Goal: Task Accomplishment & Management: Manage account settings

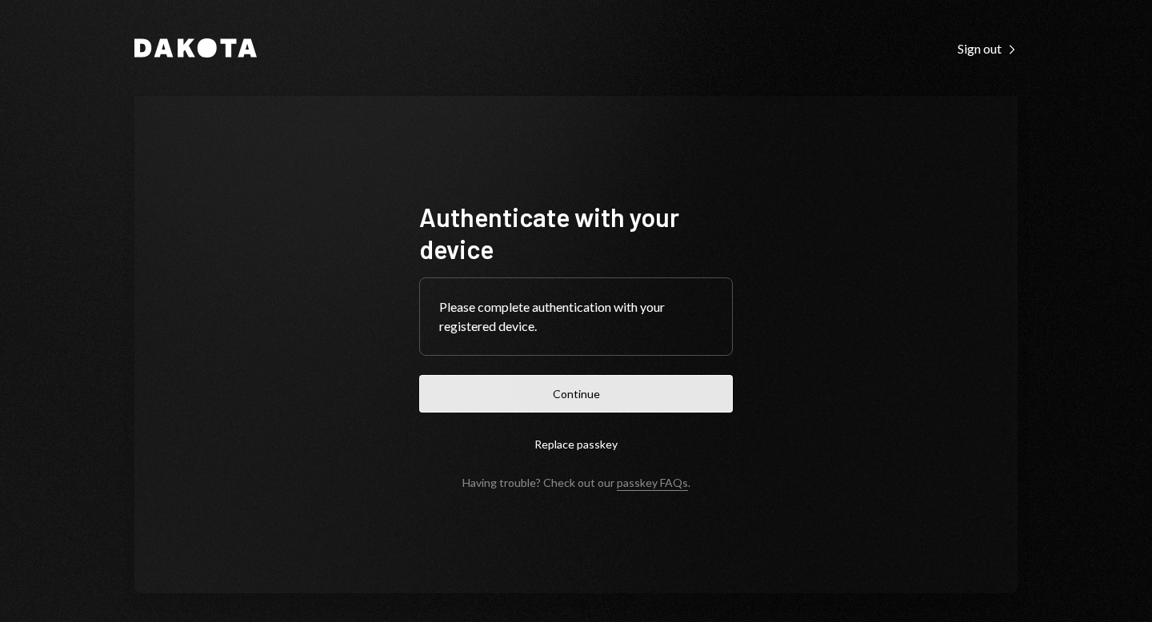
click at [626, 404] on button "Continue" at bounding box center [576, 394] width 314 height 38
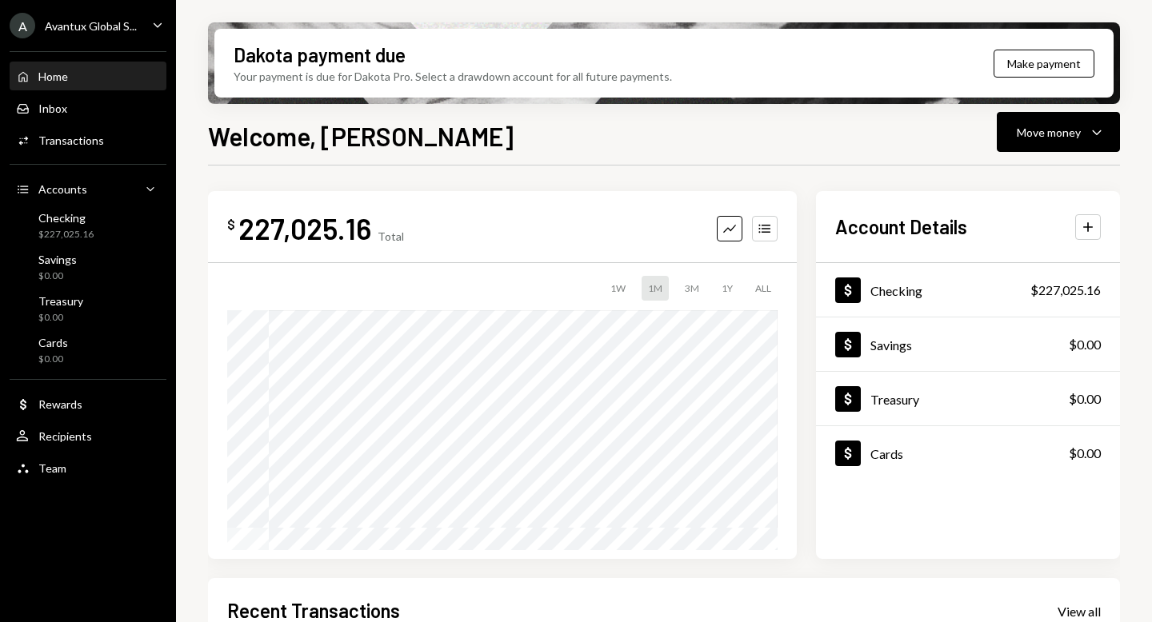
scroll to position [342, 0]
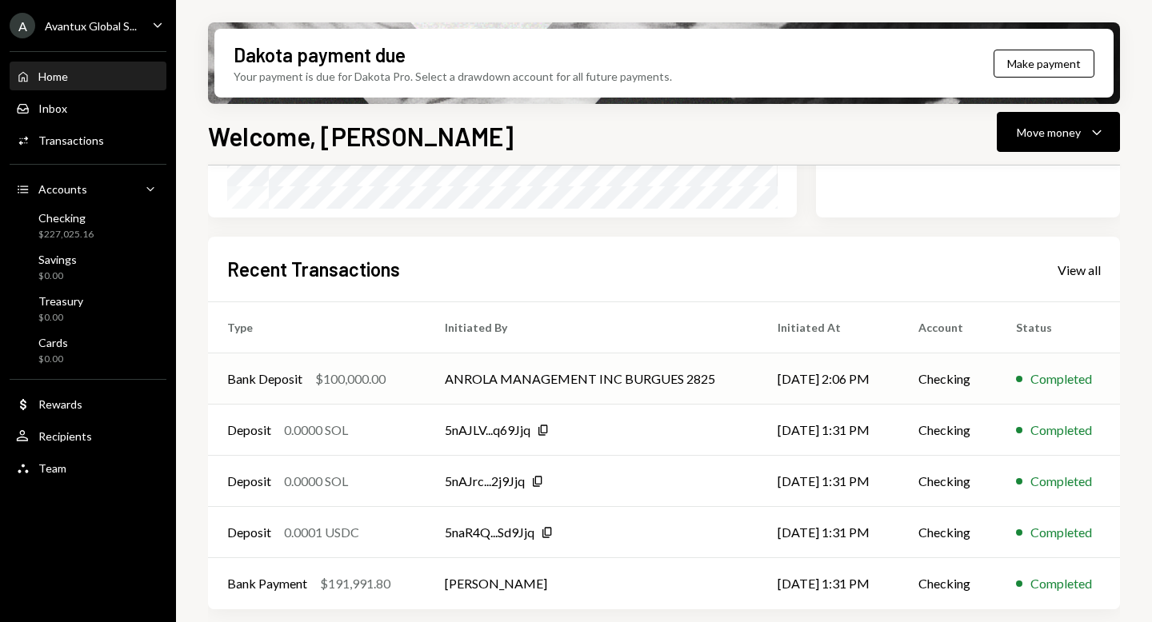
click at [485, 365] on td "ANROLA MANAGEMENT INC BURGUES 2825" at bounding box center [592, 379] width 333 height 51
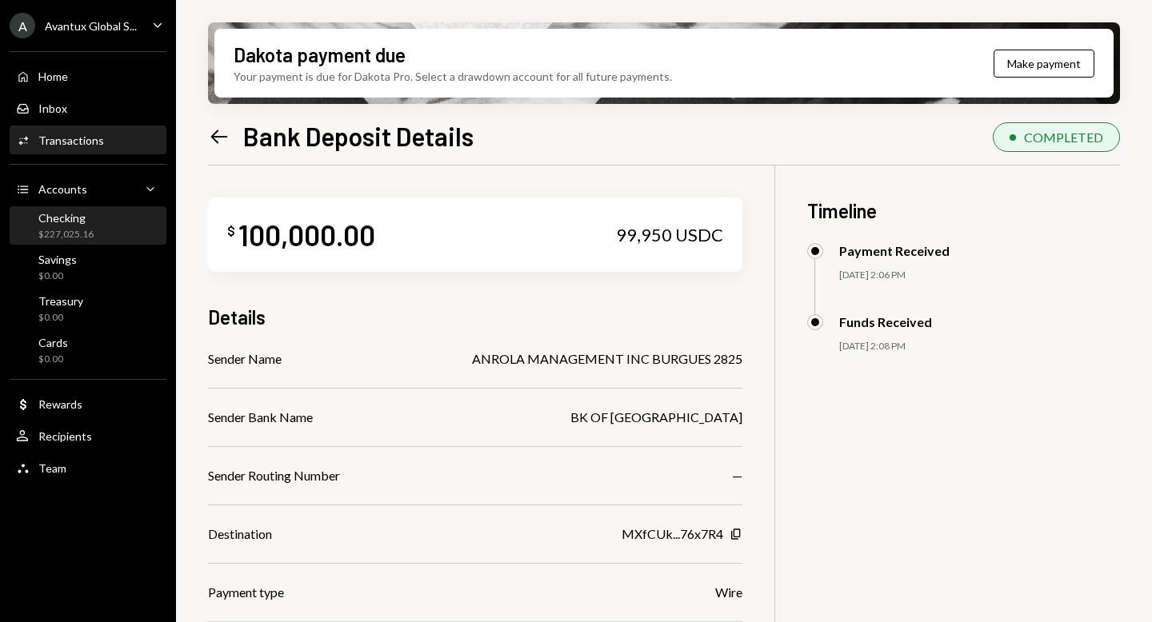
click at [60, 234] on div "$227,025.16" at bounding box center [65, 235] width 55 height 14
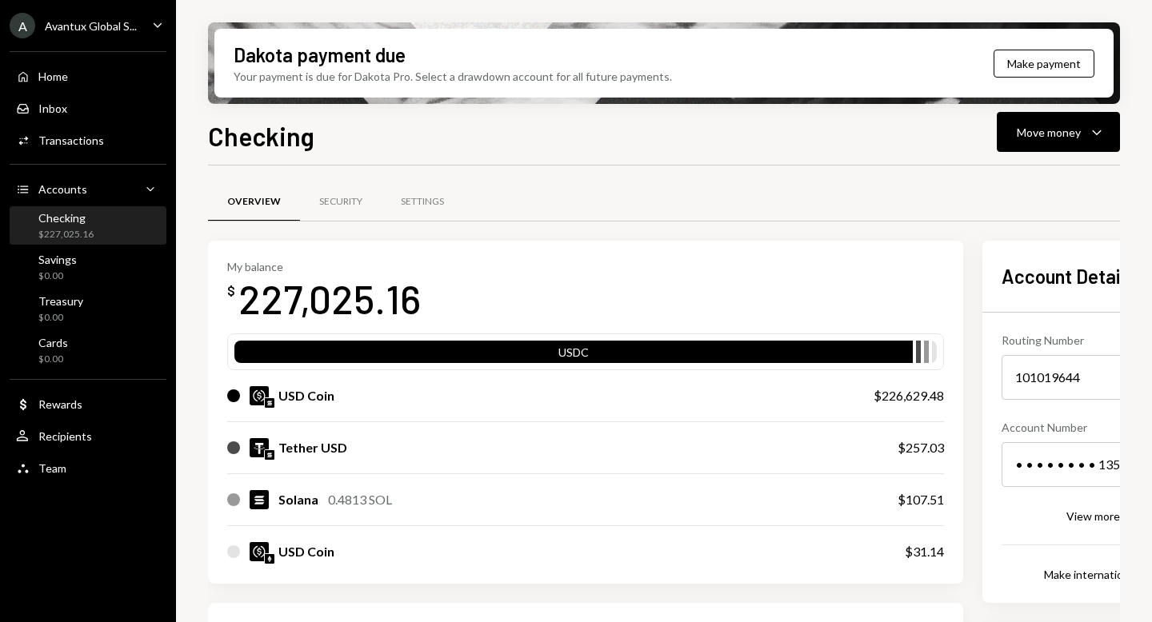
click at [94, 22] on div "Avantux Global S..." at bounding box center [91, 26] width 92 height 14
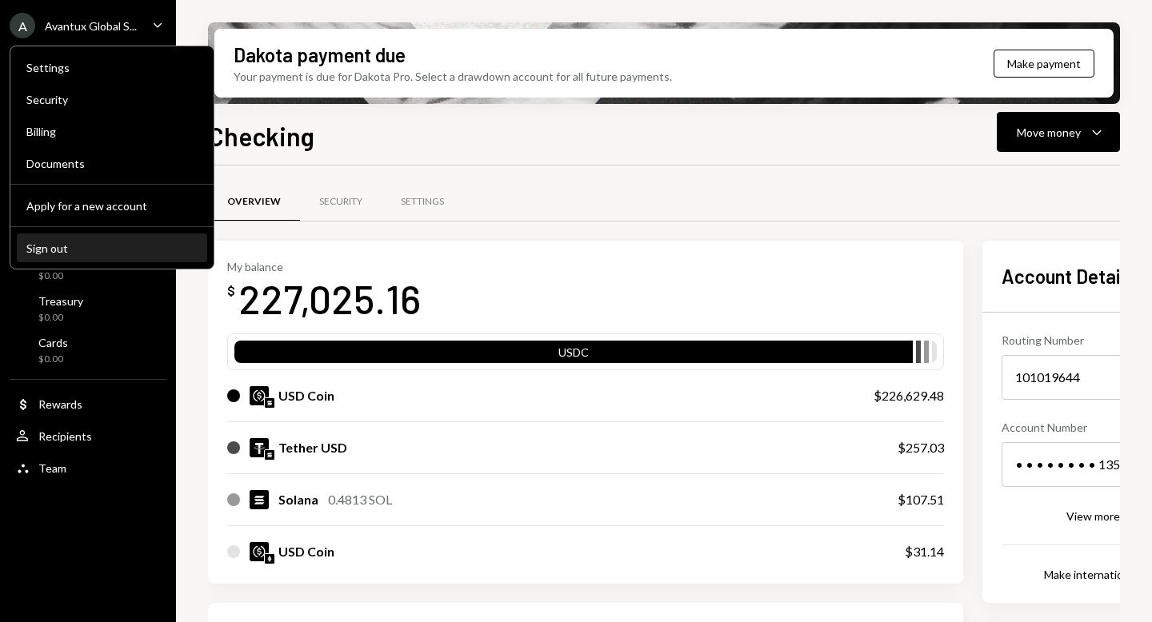
click at [40, 243] on div "Sign out" at bounding box center [111, 249] width 171 height 14
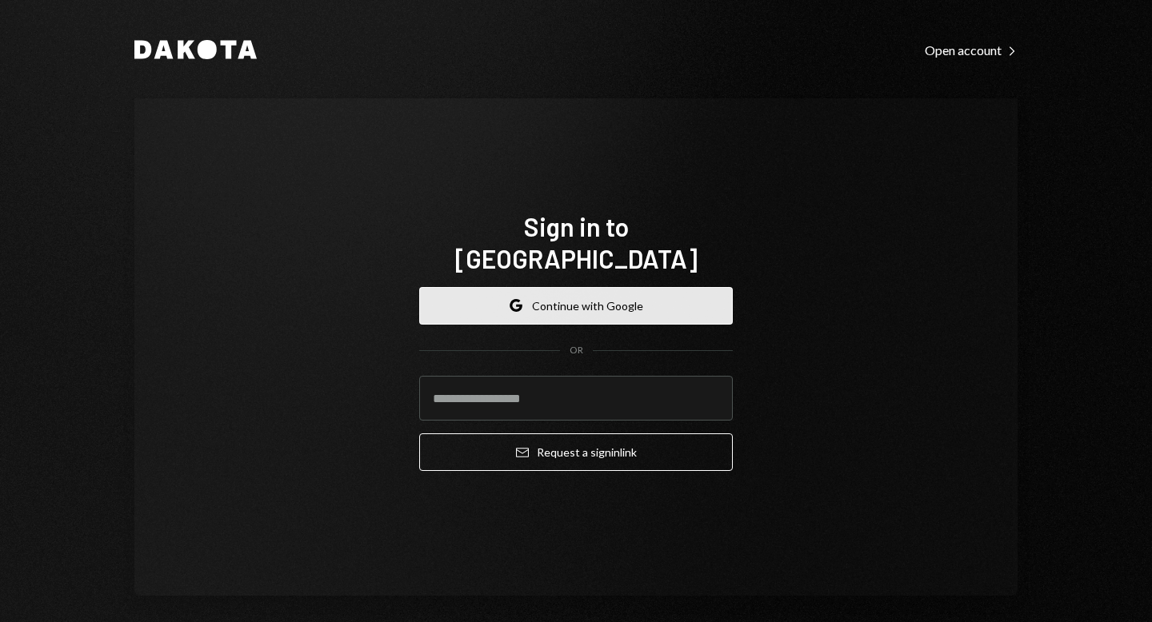
click at [591, 290] on button "Google Continue with Google" at bounding box center [576, 306] width 314 height 38
